Goal: Information Seeking & Learning: Learn about a topic

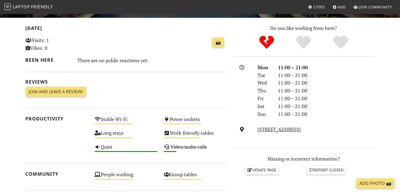
scroll to position [189, 0]
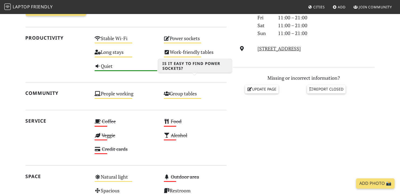
click at [193, 48] on div "Power sockets Medium" at bounding box center [195, 41] width 69 height 14
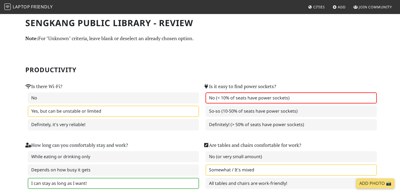
click at [44, 10] on span "Friendly" at bounding box center [42, 7] width 22 height 6
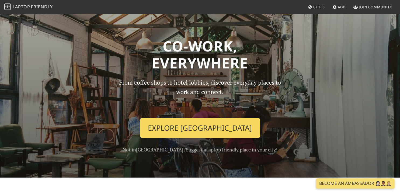
click at [214, 138] on link "Explore Singapore" at bounding box center [200, 128] width 120 height 20
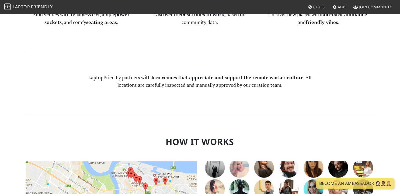
scroll to position [242, 0]
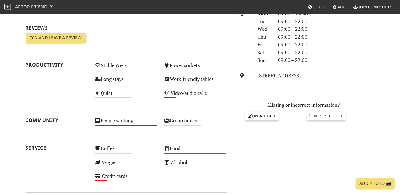
scroll to position [189, 0]
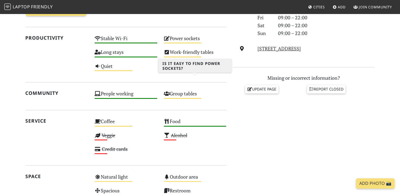
click at [197, 48] on div "Power sockets Medium" at bounding box center [195, 41] width 69 height 14
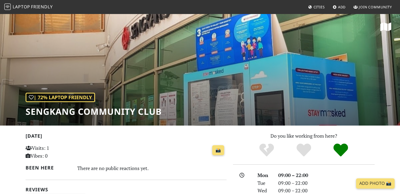
scroll to position [189, 0]
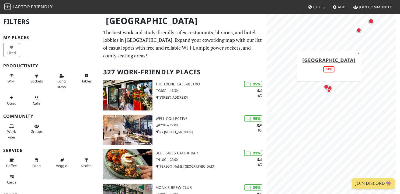
click at [332, 89] on div "Map marker" at bounding box center [329, 90] width 11 height 11
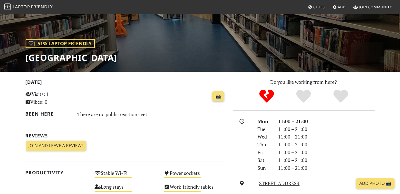
scroll to position [81, 0]
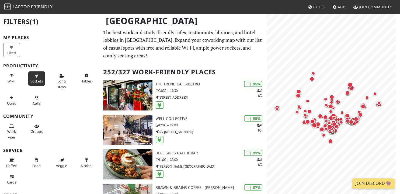
scroll to position [27, 0]
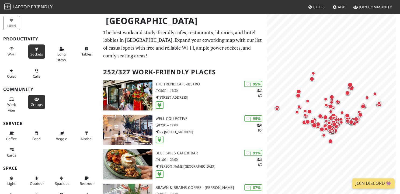
click at [36, 101] on icon at bounding box center [36, 100] width 4 height 4
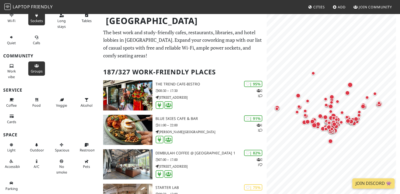
scroll to position [115, 0]
click at [34, 160] on icon at bounding box center [36, 162] width 4 height 4
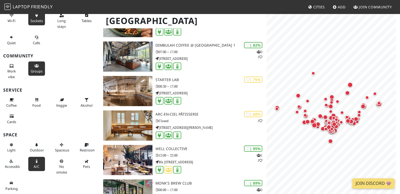
scroll to position [0, 0]
